Goal: Obtain resource: Obtain resource

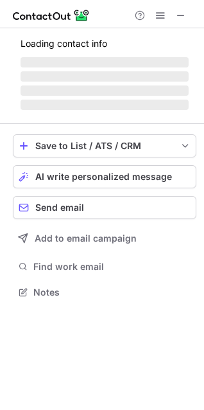
scroll to position [280, 204]
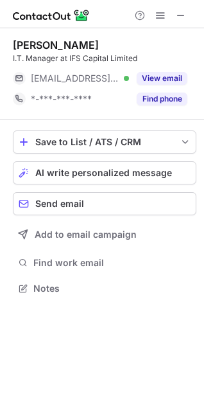
click at [161, 107] on div "Find phone" at bounding box center [158, 99] width 58 height 21
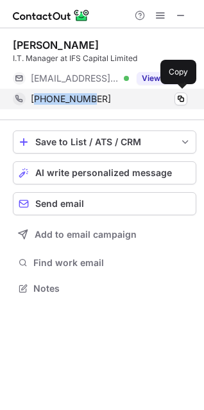
drag, startPoint x: 100, startPoint y: 102, endPoint x: 35, endPoint y: 100, distance: 64.9
click at [35, 100] on div "+6563374779" at bounding box center [109, 99] width 157 height 12
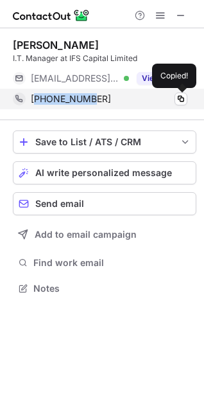
copy span "6563374779"
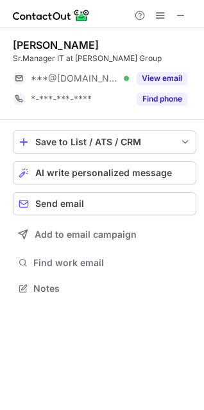
scroll to position [280, 204]
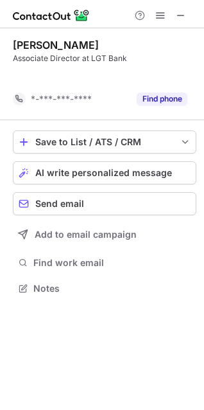
scroll to position [259, 204]
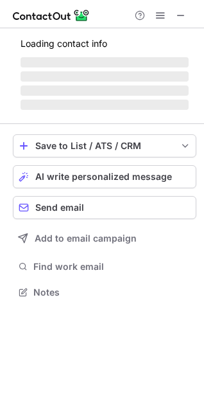
scroll to position [280, 204]
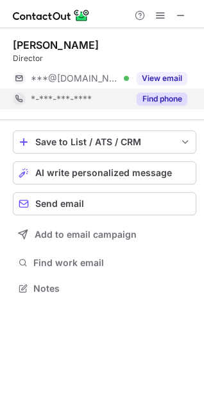
click at [159, 98] on button "Find phone" at bounding box center [162, 99] width 51 height 13
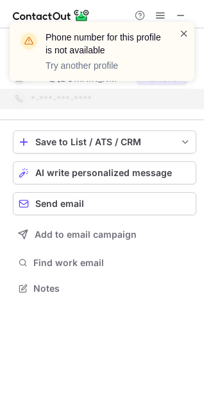
click at [186, 34] on span at bounding box center [184, 33] width 10 height 13
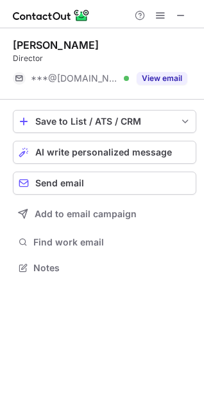
scroll to position [259, 204]
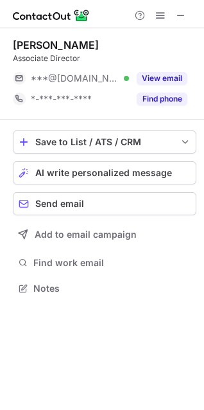
scroll to position [280, 204]
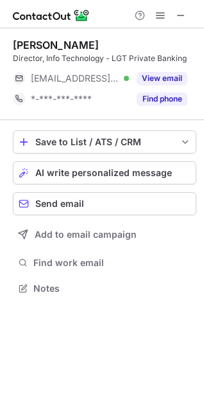
scroll to position [280, 204]
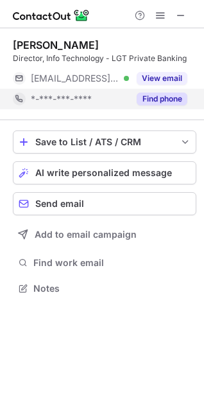
click at [135, 98] on div "Find phone" at bounding box center [158, 99] width 58 height 21
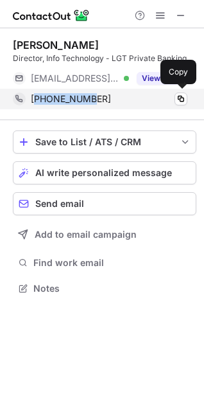
drag, startPoint x: 115, startPoint y: 97, endPoint x: 38, endPoint y: 100, distance: 77.2
click at [38, 100] on div "+6581330513" at bounding box center [109, 99] width 157 height 12
copy span "6581330513"
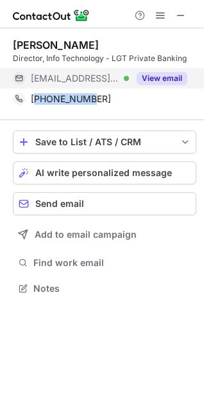
click at [147, 77] on button "View email" at bounding box center [162, 78] width 51 height 13
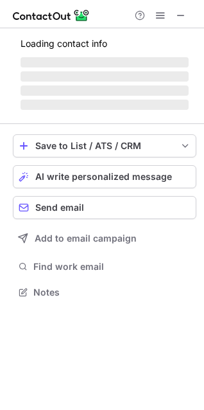
scroll to position [280, 204]
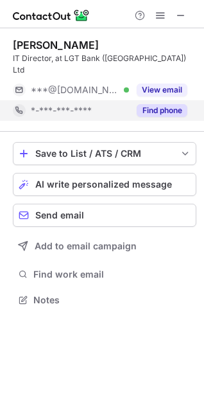
click at [166, 104] on button "Find phone" at bounding box center [162, 110] width 51 height 13
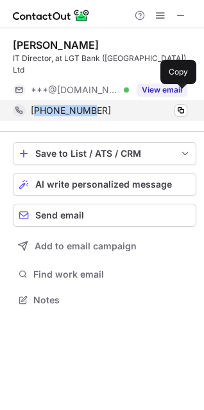
drag, startPoint x: 103, startPoint y: 98, endPoint x: 37, endPoint y: 103, distance: 67.1
click at [37, 105] on div "[PHONE_NUMBER]" at bounding box center [109, 111] width 157 height 12
